Goal: Find specific page/section: Find specific page/section

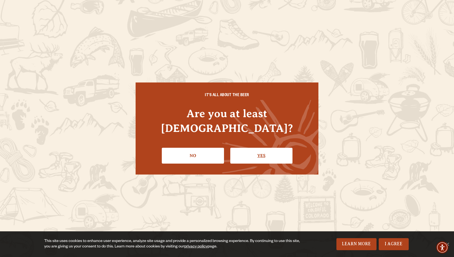
click at [249, 151] on link "Yes" at bounding box center [261, 156] width 62 height 16
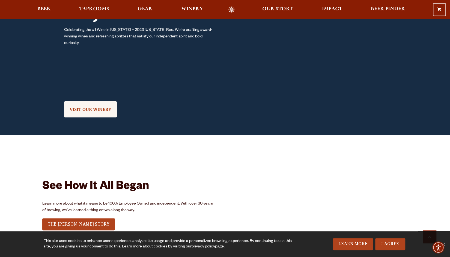
scroll to position [569, 0]
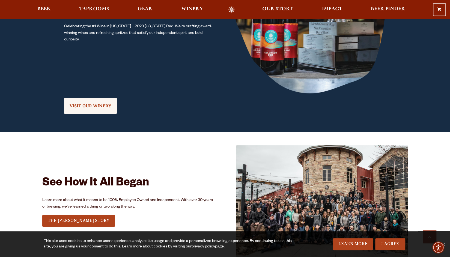
click at [85, 5] on div "0 Shopping Cart No products in the cart. Beer Taprooms Gear Winery Our Story Im…" at bounding box center [225, 9] width 450 height 13
click at [85, 7] on span "Taprooms" at bounding box center [94, 9] width 30 height 4
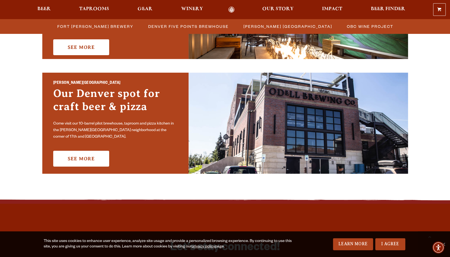
scroll to position [375, 0]
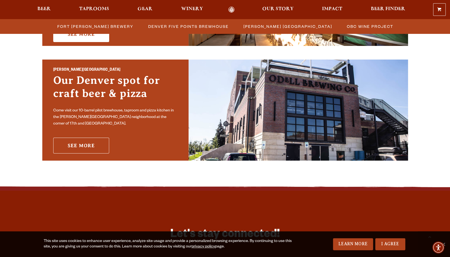
click at [73, 145] on link "See More" at bounding box center [81, 146] width 56 height 16
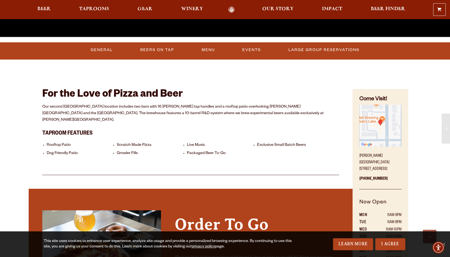
scroll to position [216, 0]
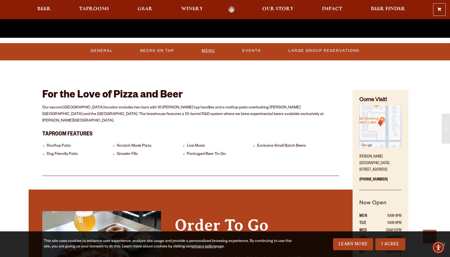
click at [201, 54] on link "Menu" at bounding box center [208, 50] width 18 height 13
